Goal: Task Accomplishment & Management: Use online tool/utility

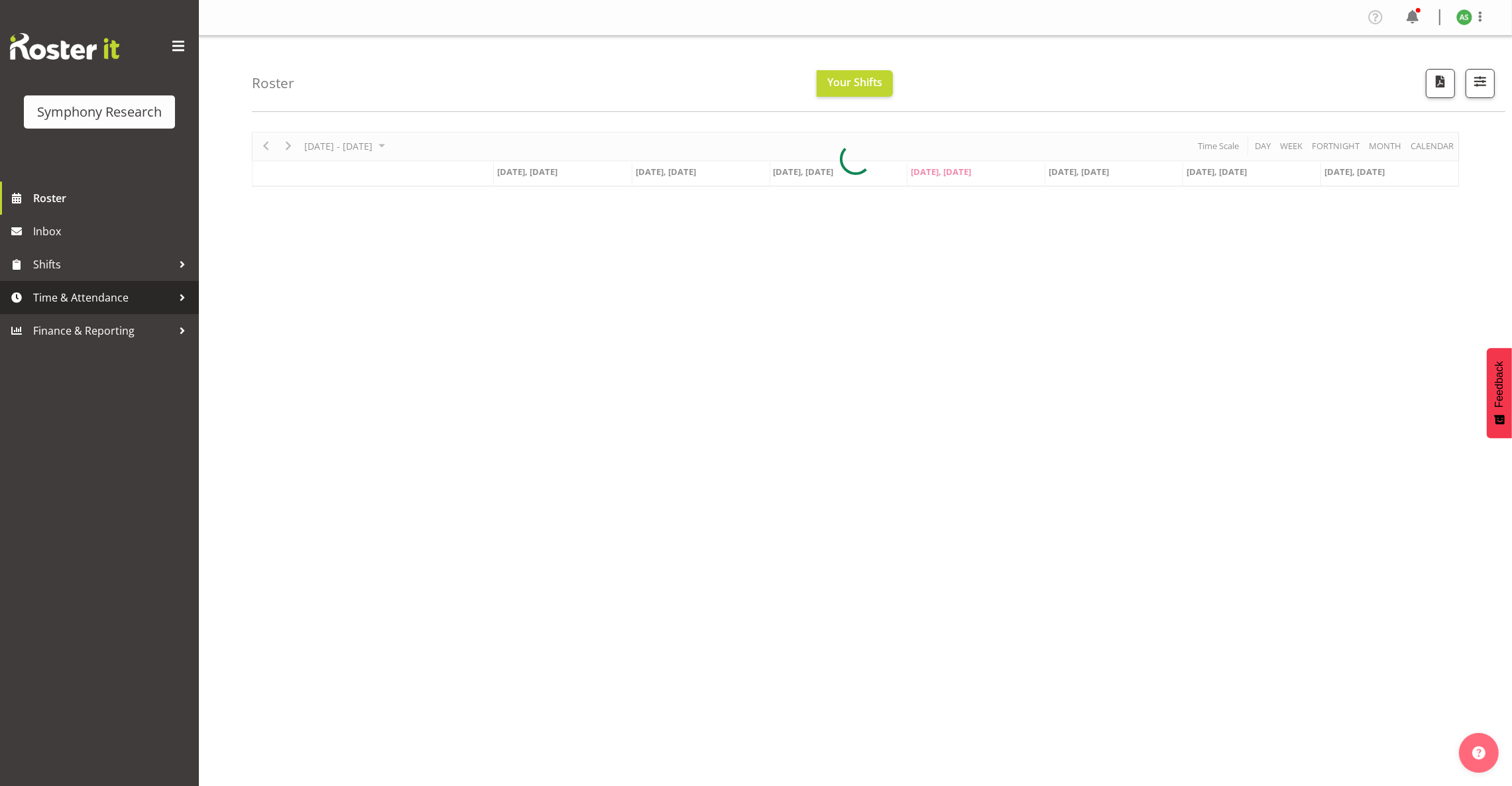
click at [93, 297] on span "Time & Attendance" at bounding box center [103, 298] width 139 height 20
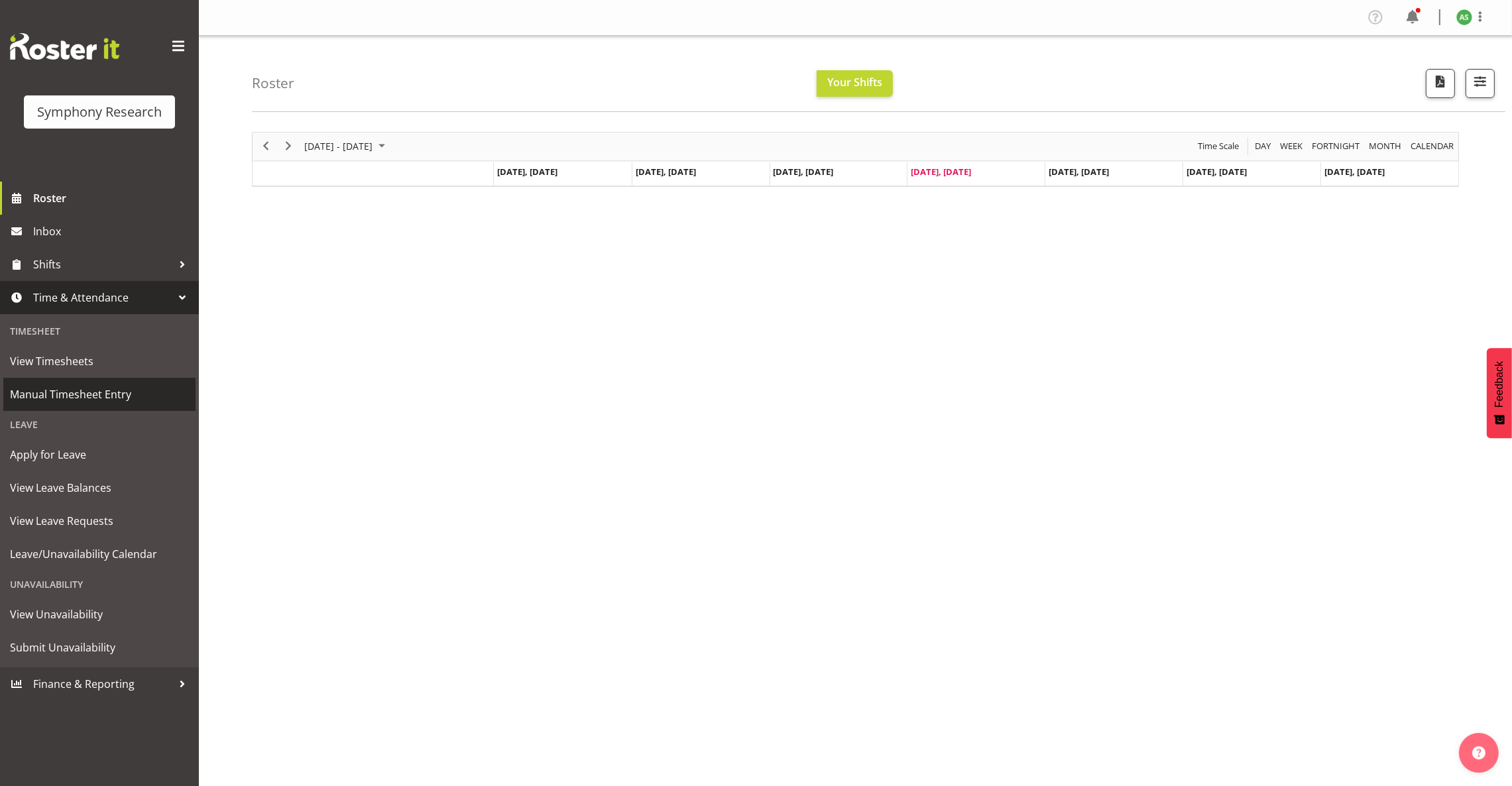
click at [97, 389] on span "Manual Timesheet Entry" at bounding box center [99, 394] width 179 height 20
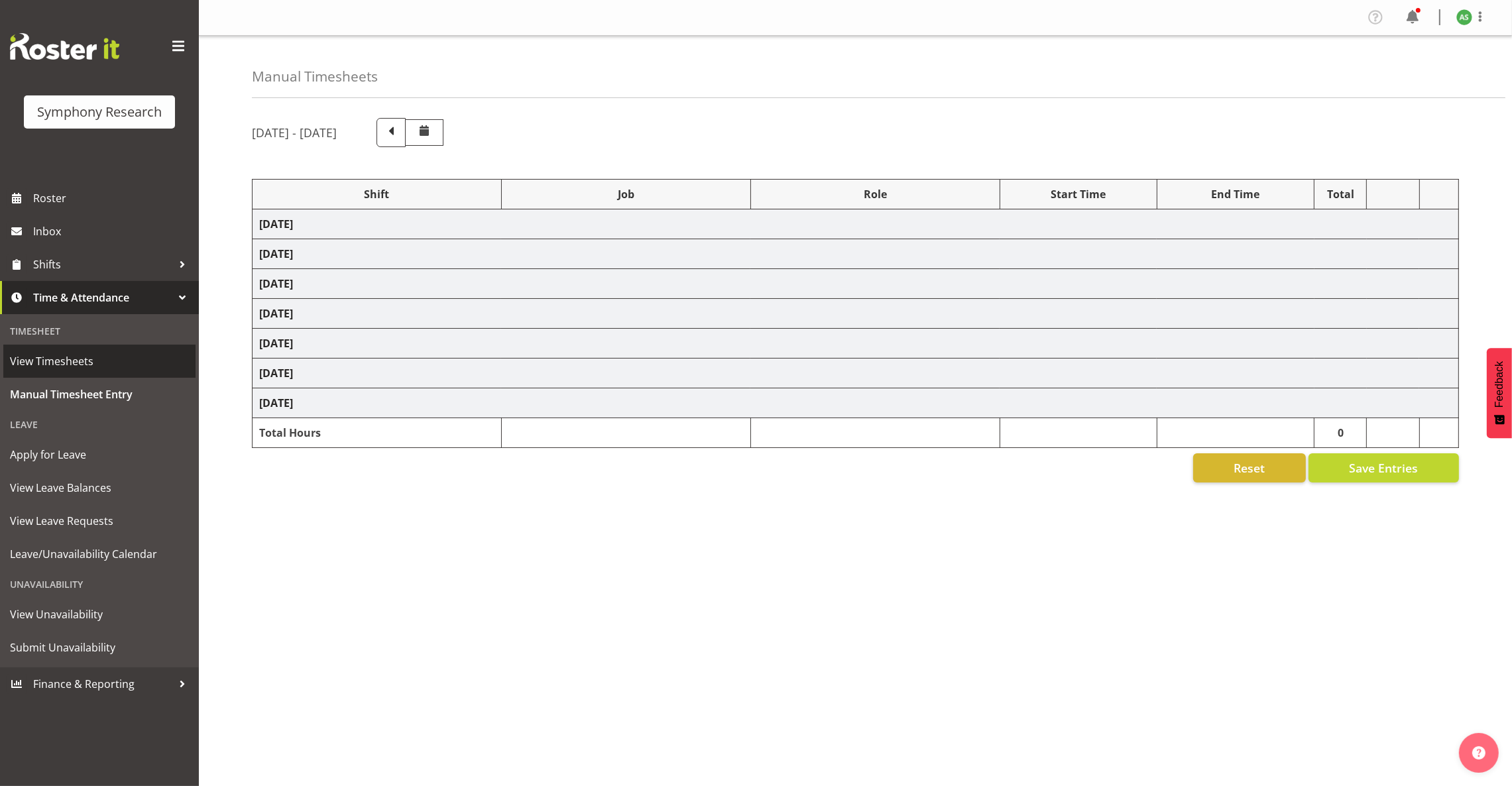
select select "15433"
select select "10499"
select select "47"
select select "15433"
select select "10499"
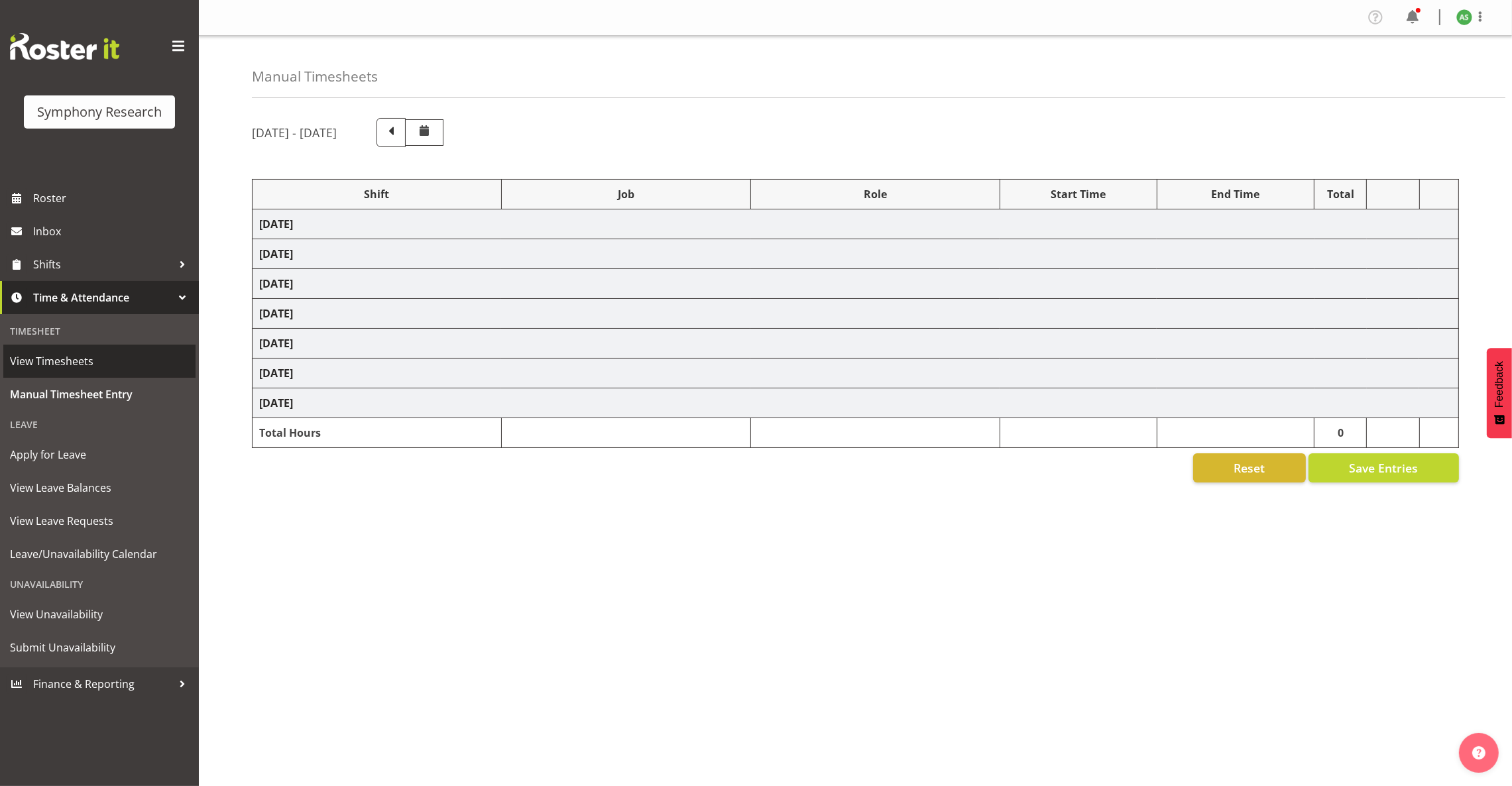
select select "47"
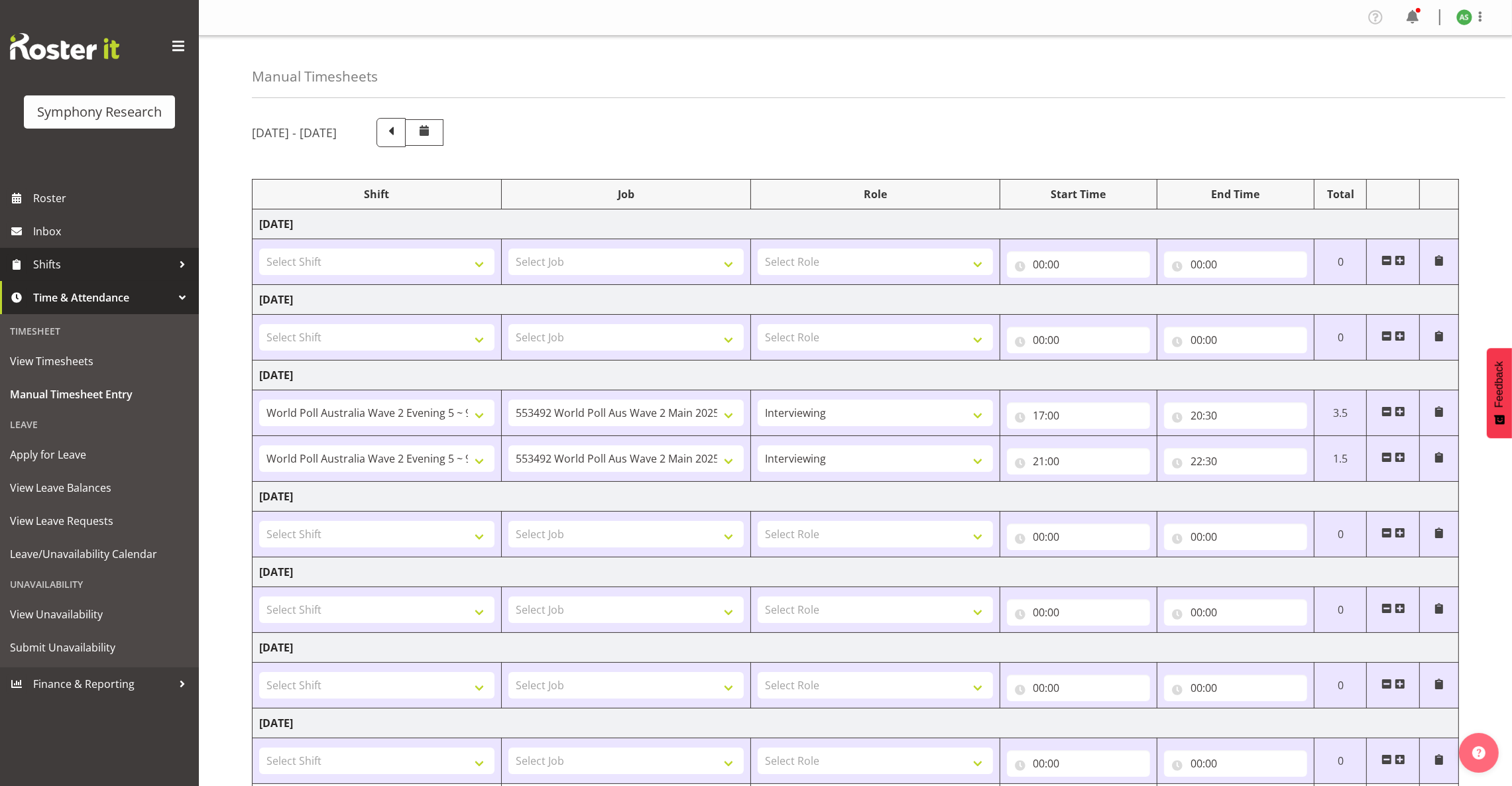
click at [62, 266] on span "Shifts" at bounding box center [103, 264] width 139 height 20
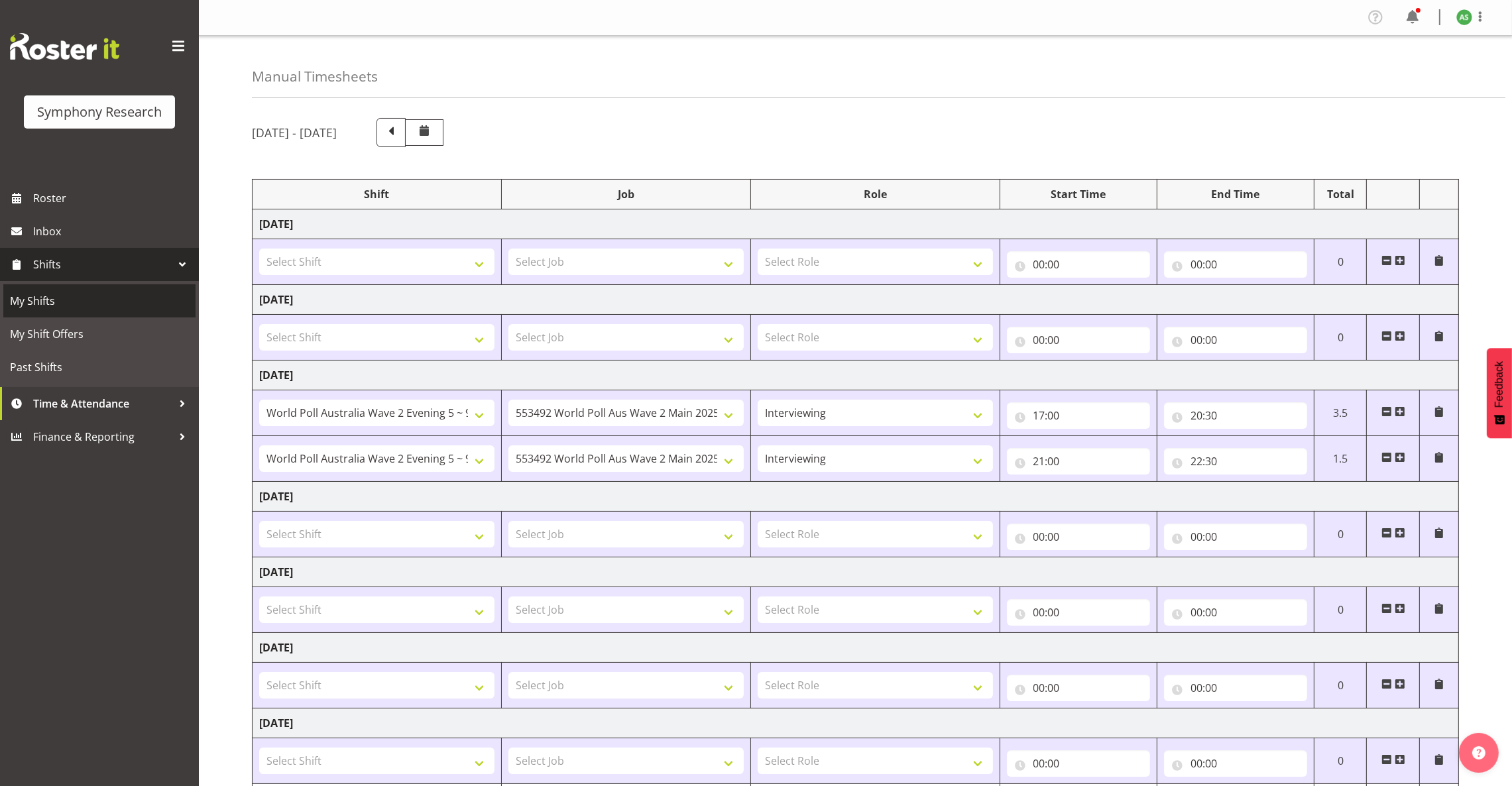
click at [58, 292] on span "My Shifts" at bounding box center [99, 301] width 179 height 20
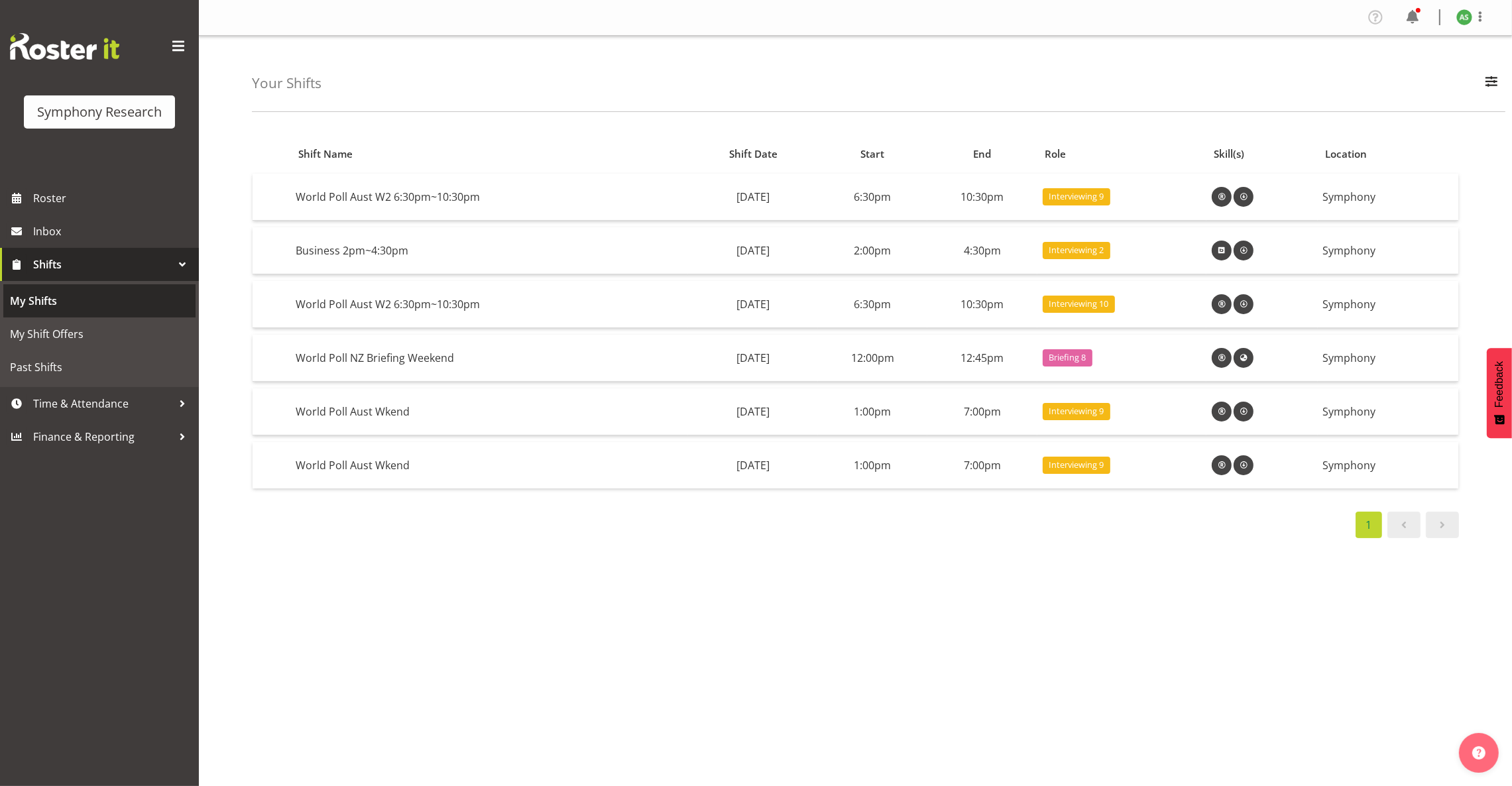
click at [57, 291] on span "My Shifts" at bounding box center [99, 301] width 179 height 20
